Goal: Find specific page/section: Locate item on page

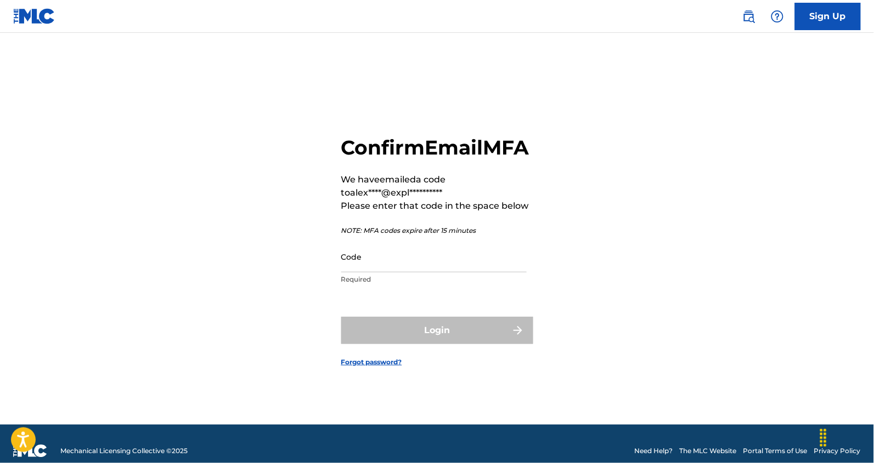
click at [426, 273] on input "Code" at bounding box center [433, 256] width 185 height 31
paste input "443051"
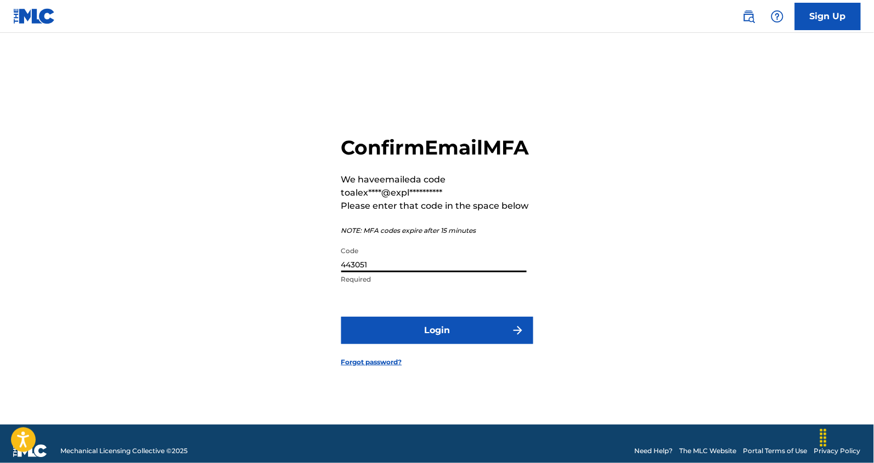
type input "443051"
click at [480, 335] on button "Login" at bounding box center [437, 330] width 192 height 27
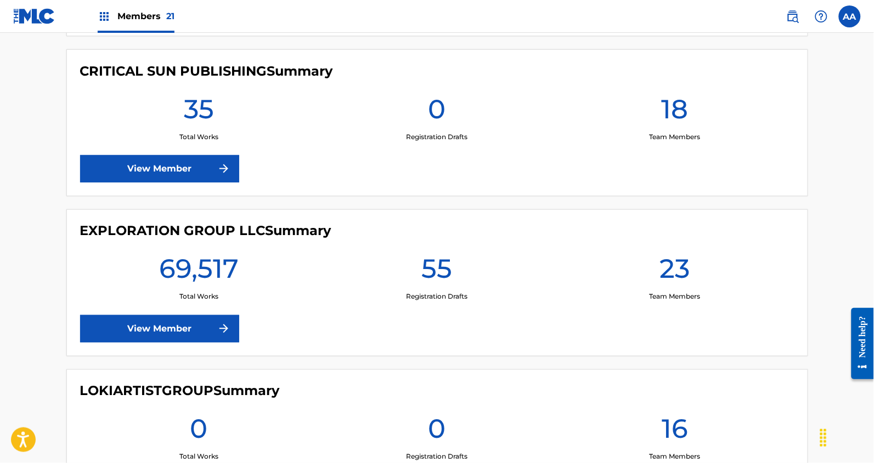
scroll to position [1581, 0]
click at [182, 327] on link "View Member" at bounding box center [159, 328] width 159 height 27
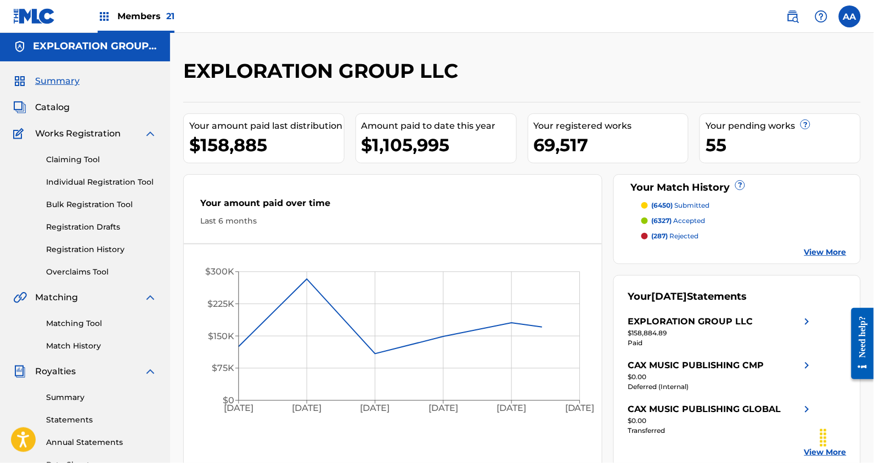
scroll to position [24, 0]
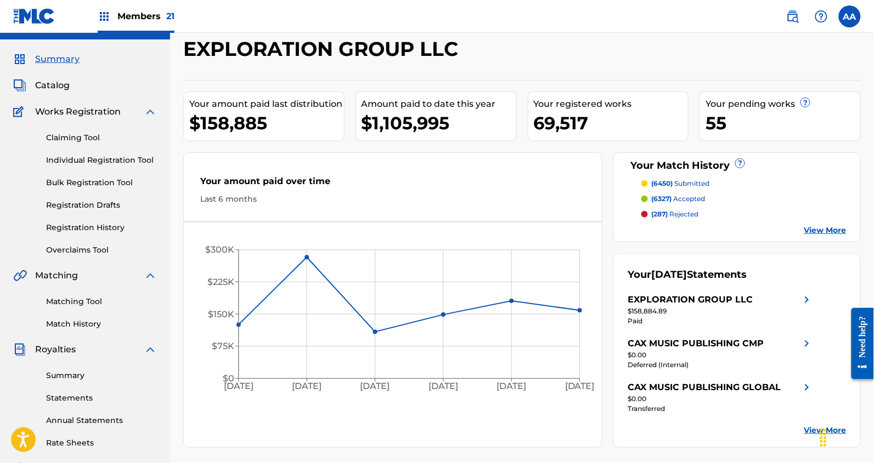
click at [58, 89] on span "Catalog" at bounding box center [52, 85] width 35 height 13
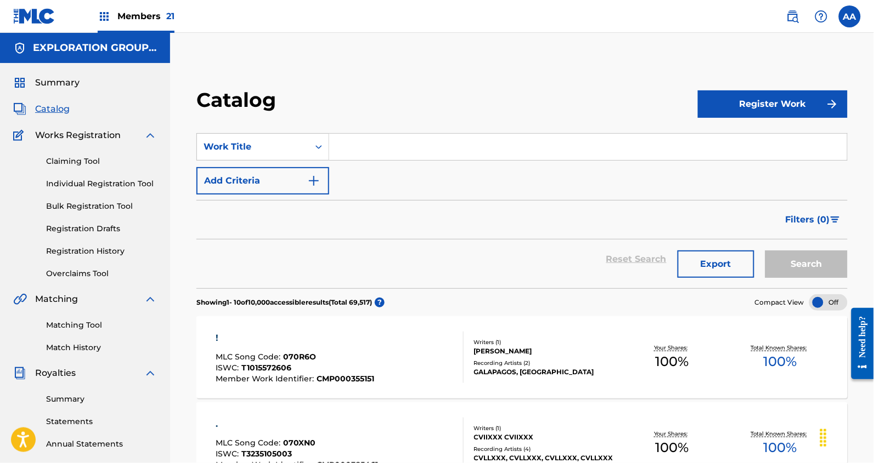
click at [379, 150] on input "Search Form" at bounding box center [588, 147] width 518 height 26
type input "victorious"
click at [765, 251] on button "Search" at bounding box center [806, 264] width 82 height 27
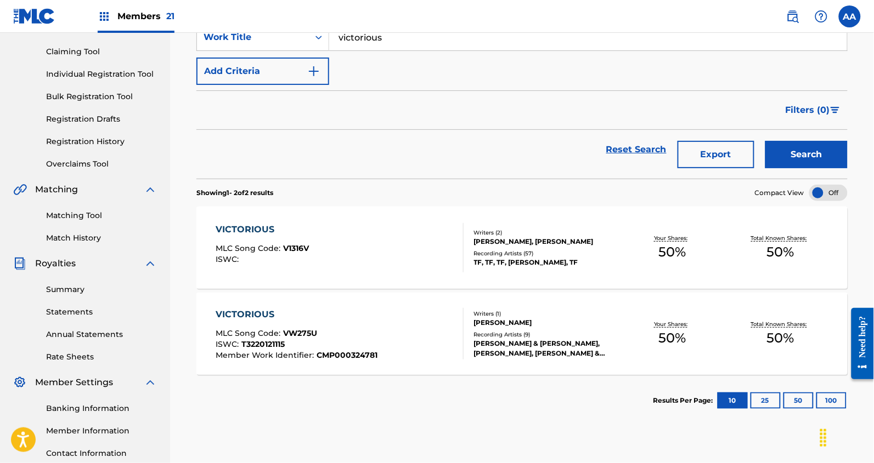
scroll to position [122, 0]
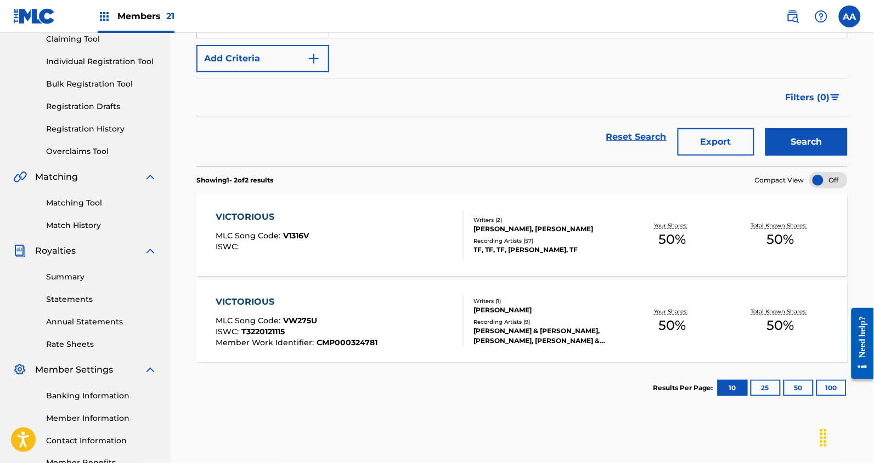
click at [252, 306] on div "VICTORIOUS" at bounding box center [297, 302] width 162 height 13
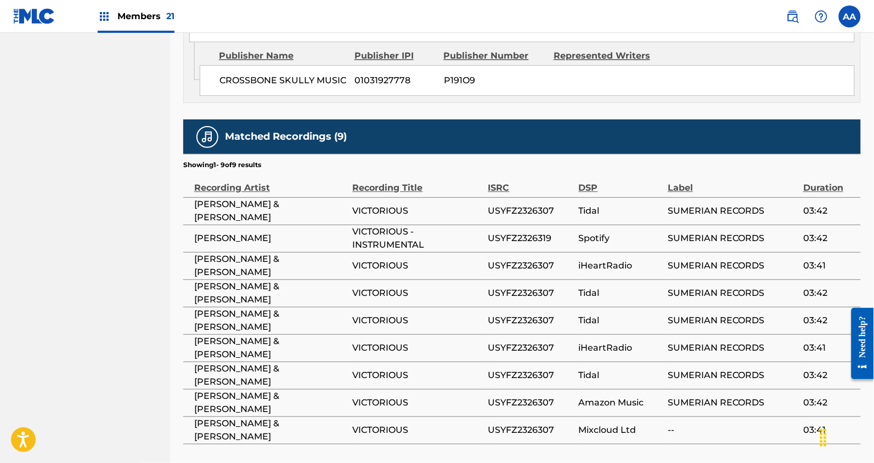
scroll to position [738, 0]
